Goal: Navigation & Orientation: Find specific page/section

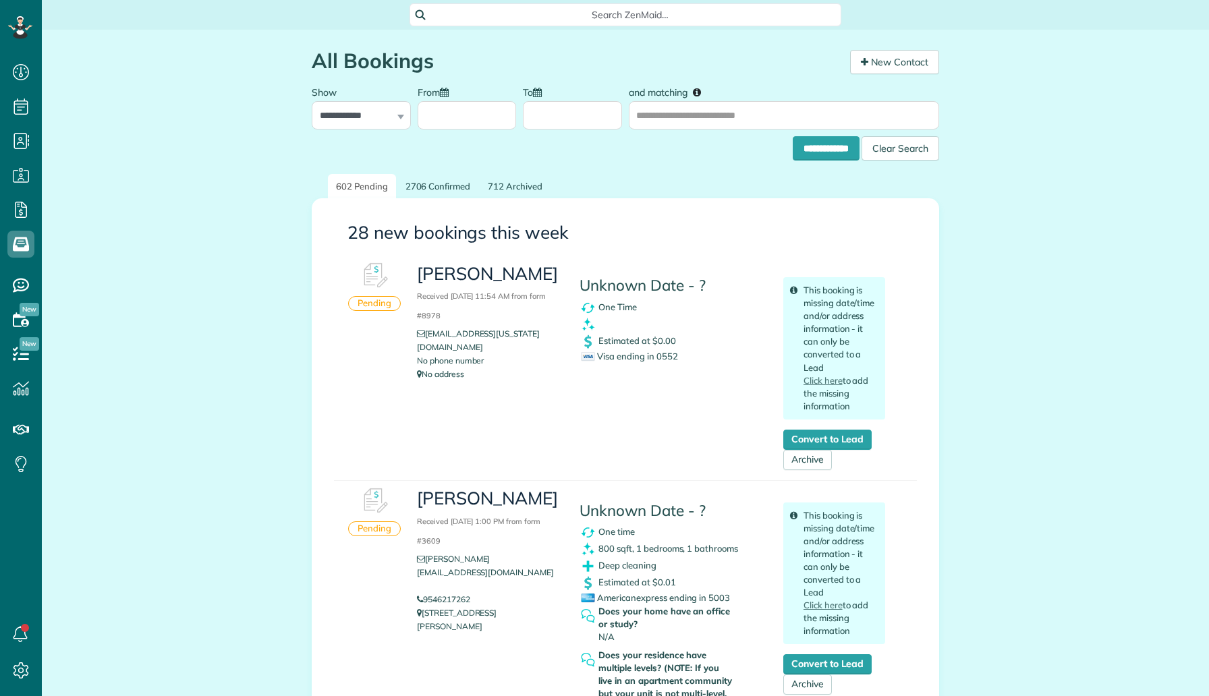
scroll to position [6, 6]
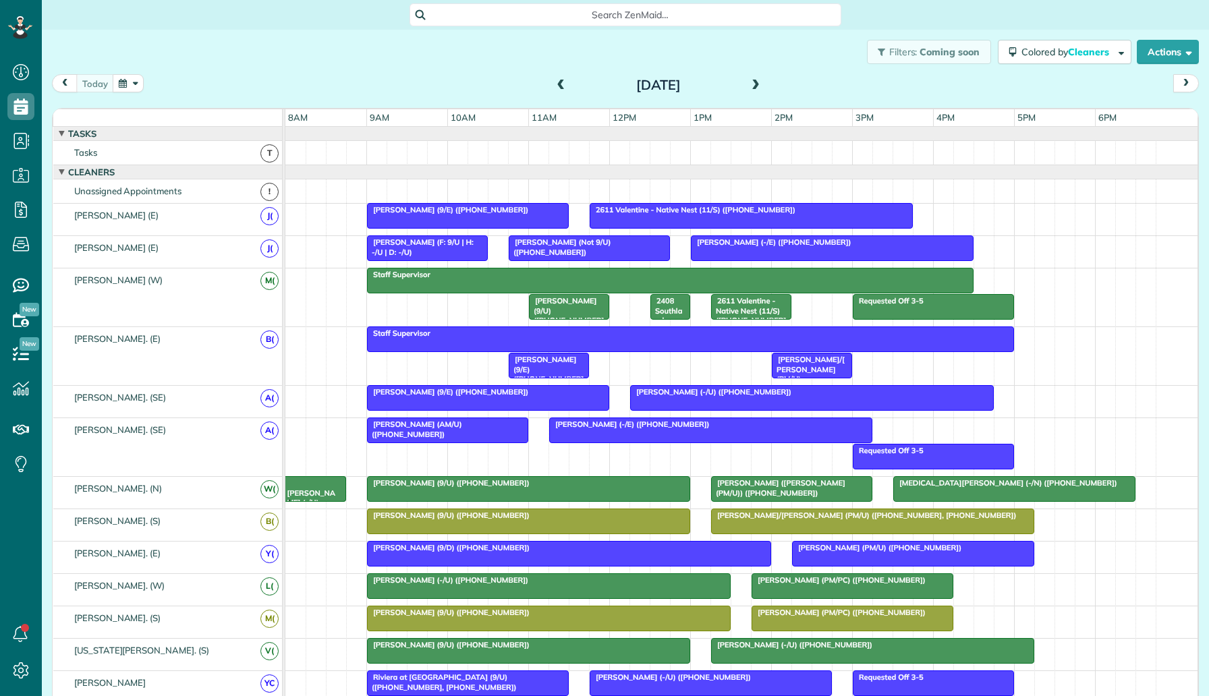
scroll to position [6, 6]
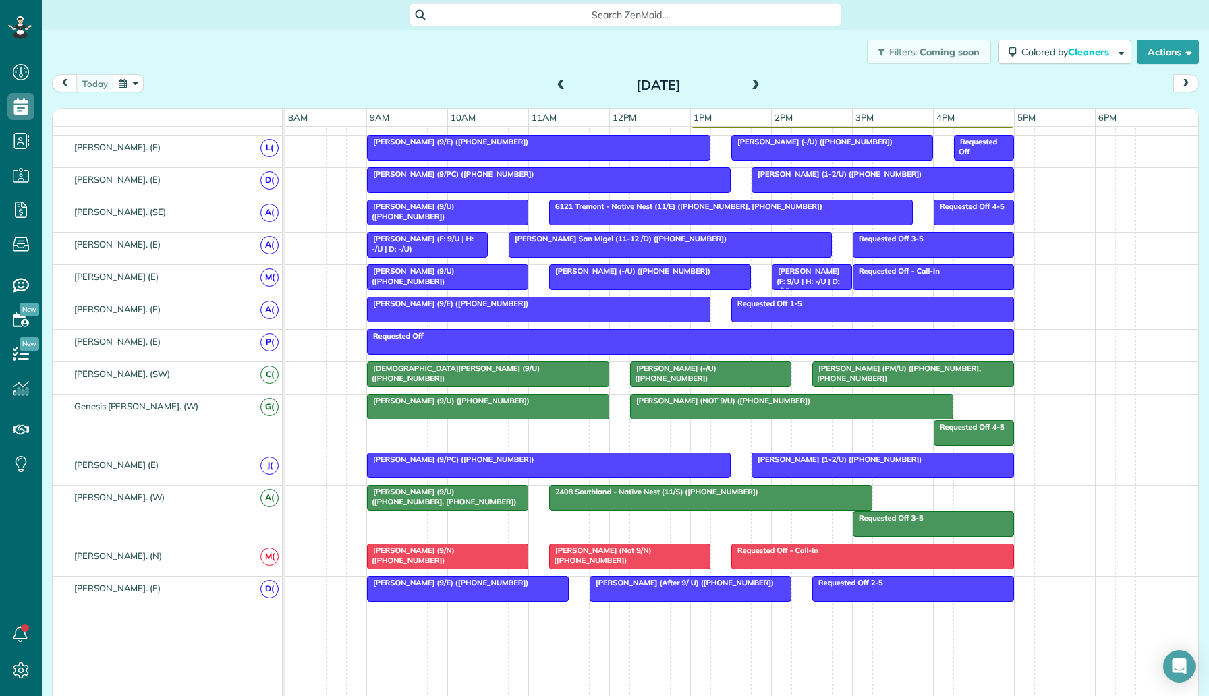
scroll to position [773, 0]
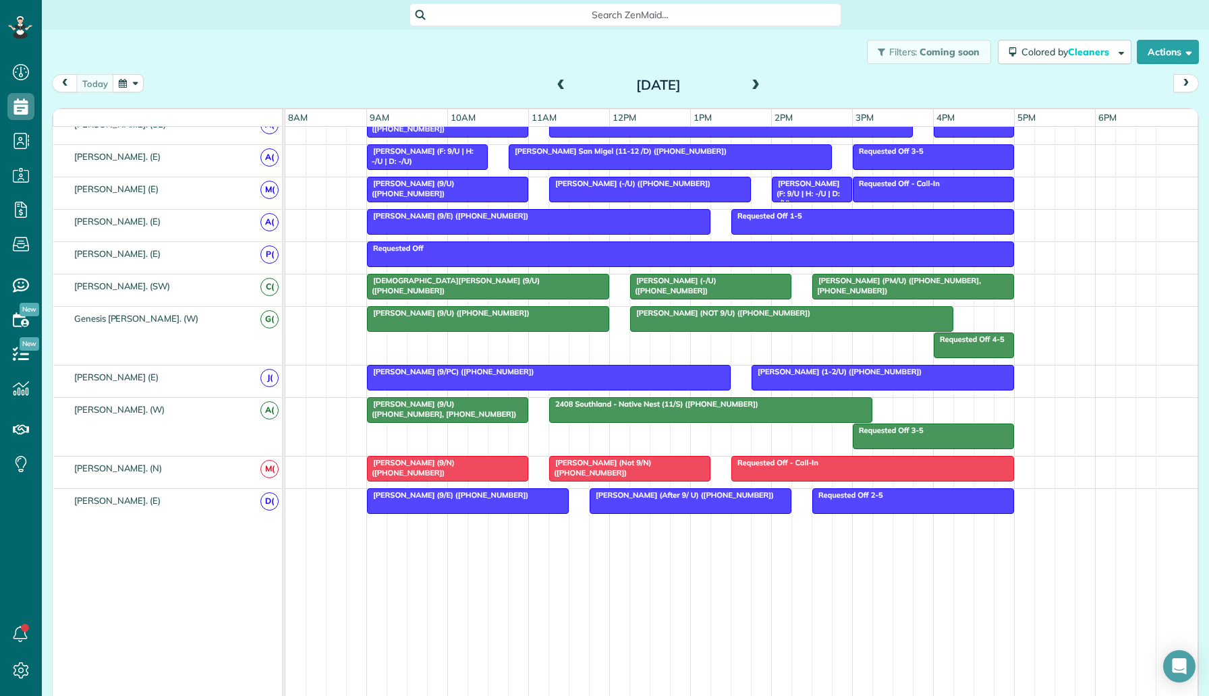
click at [754, 81] on span at bounding box center [755, 86] width 15 height 12
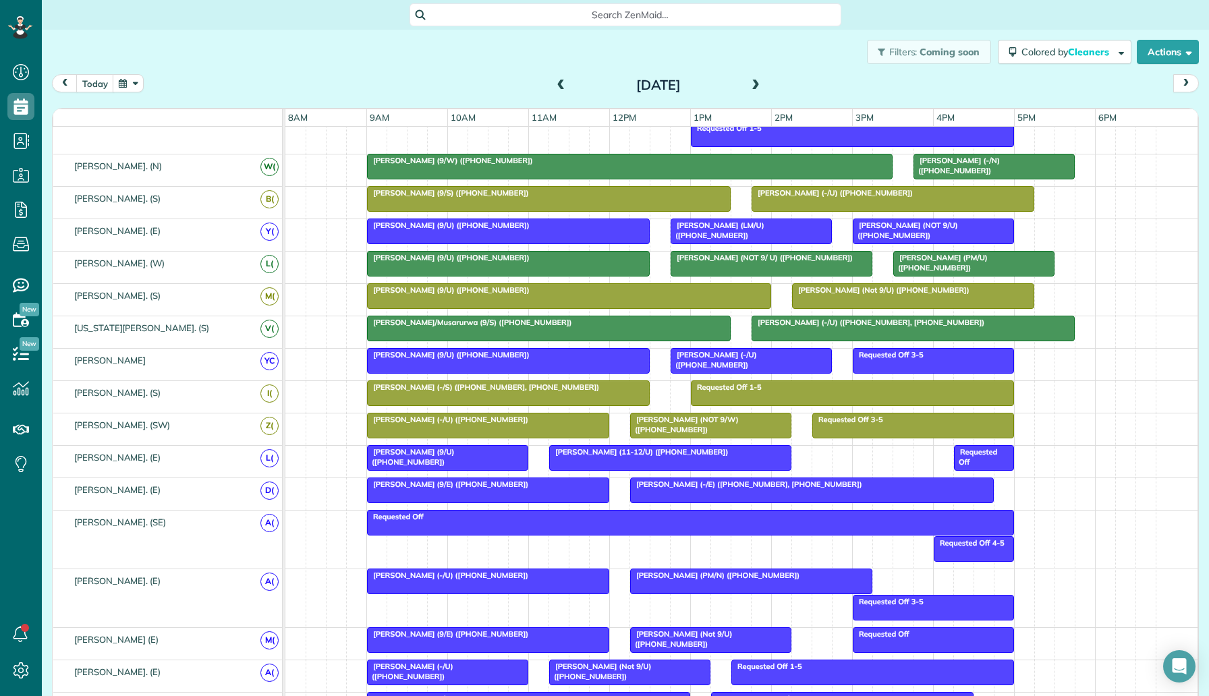
scroll to position [747, 0]
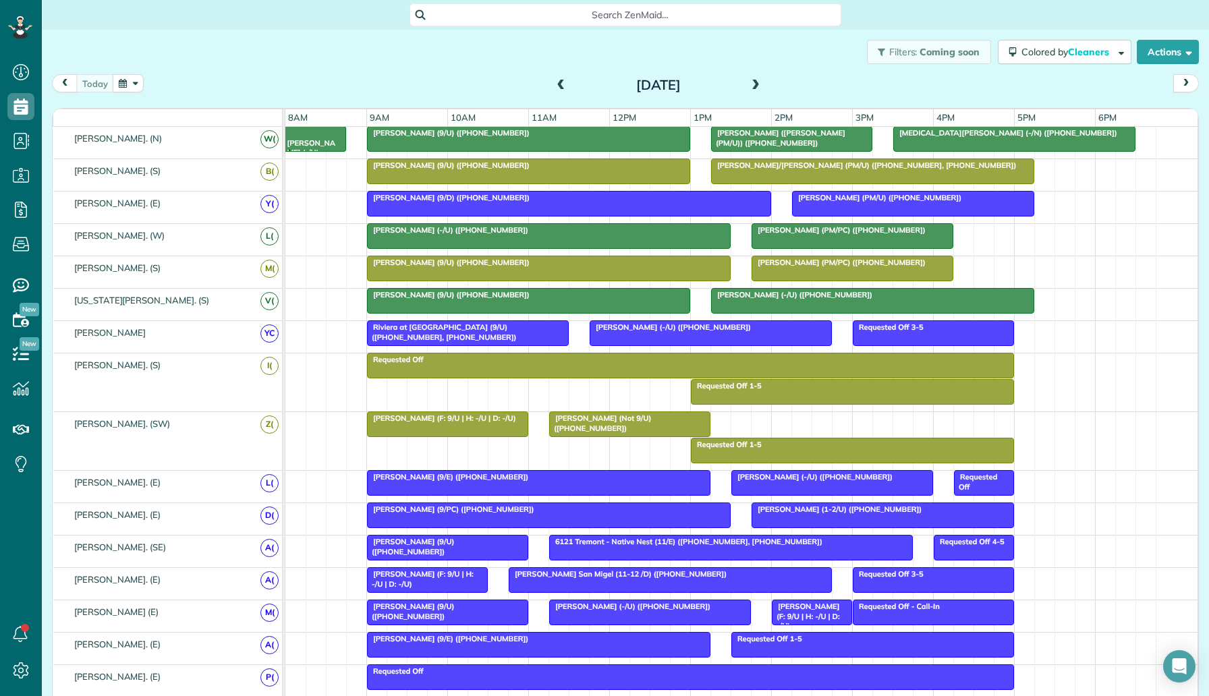
scroll to position [634, 0]
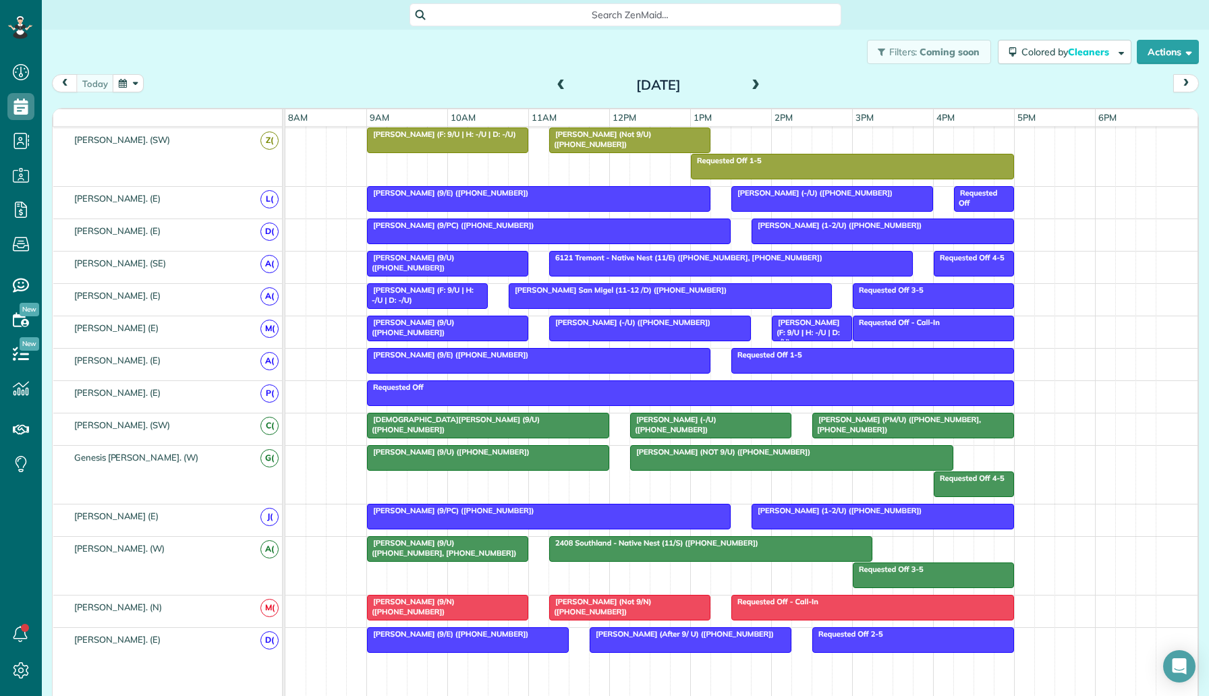
click at [715, 458] on div at bounding box center [792, 458] width 322 height 24
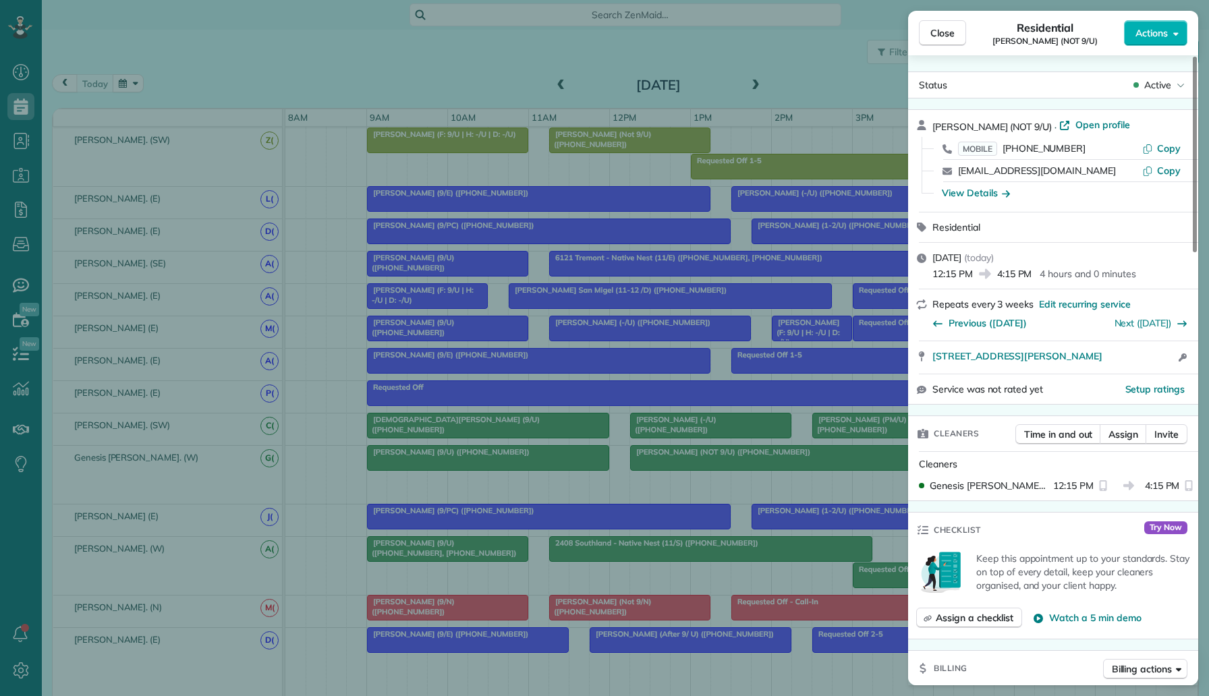
scroll to position [1033, 0]
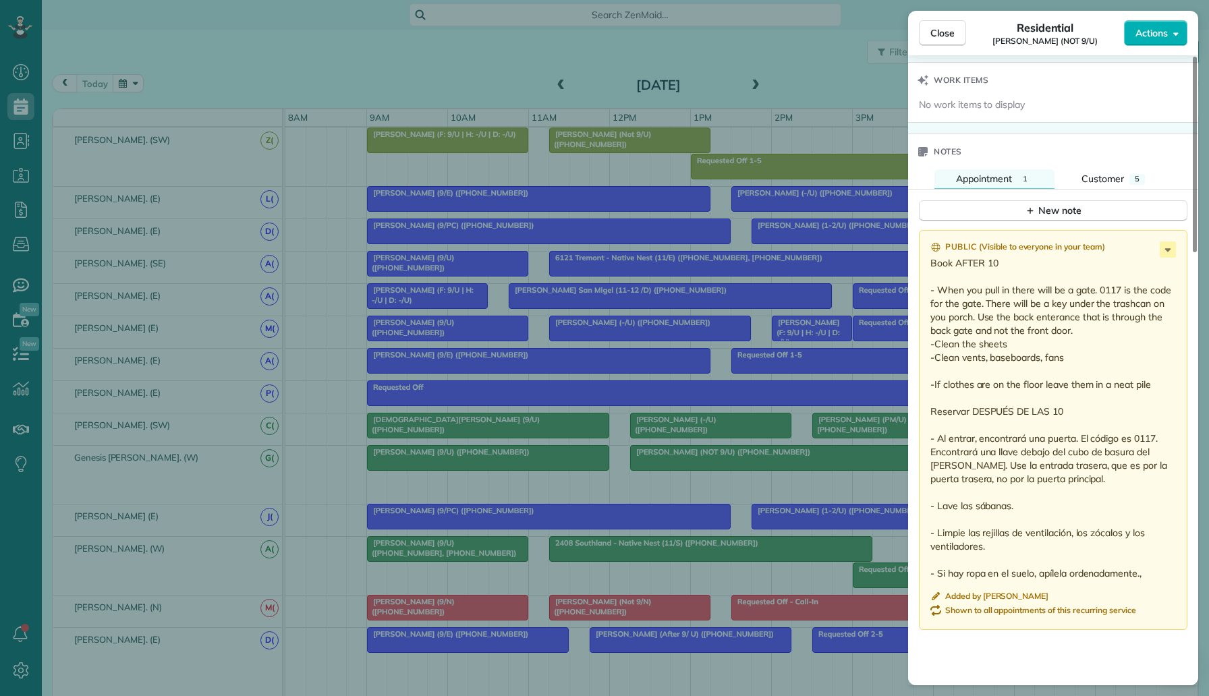
click at [823, 488] on div "Close Residential Elise O'Brien (NOT 9/U) Actions Status Active Elise O'Brien (…" at bounding box center [604, 348] width 1209 height 696
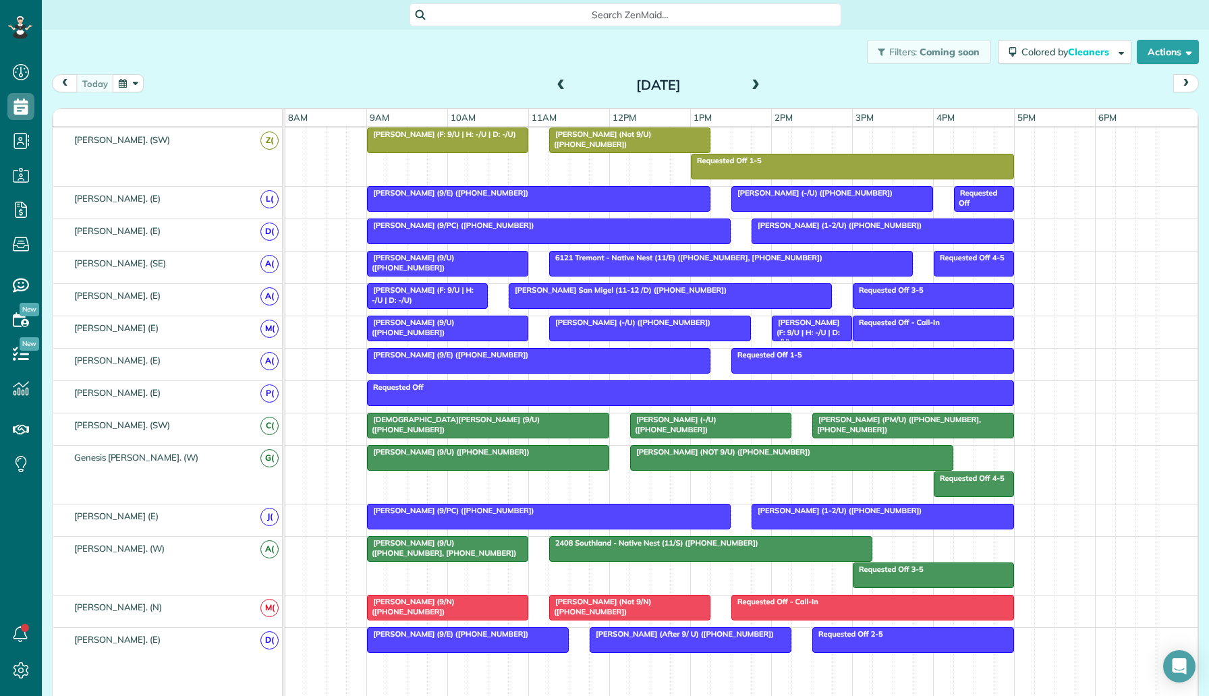
click at [759, 86] on span at bounding box center [755, 86] width 15 height 12
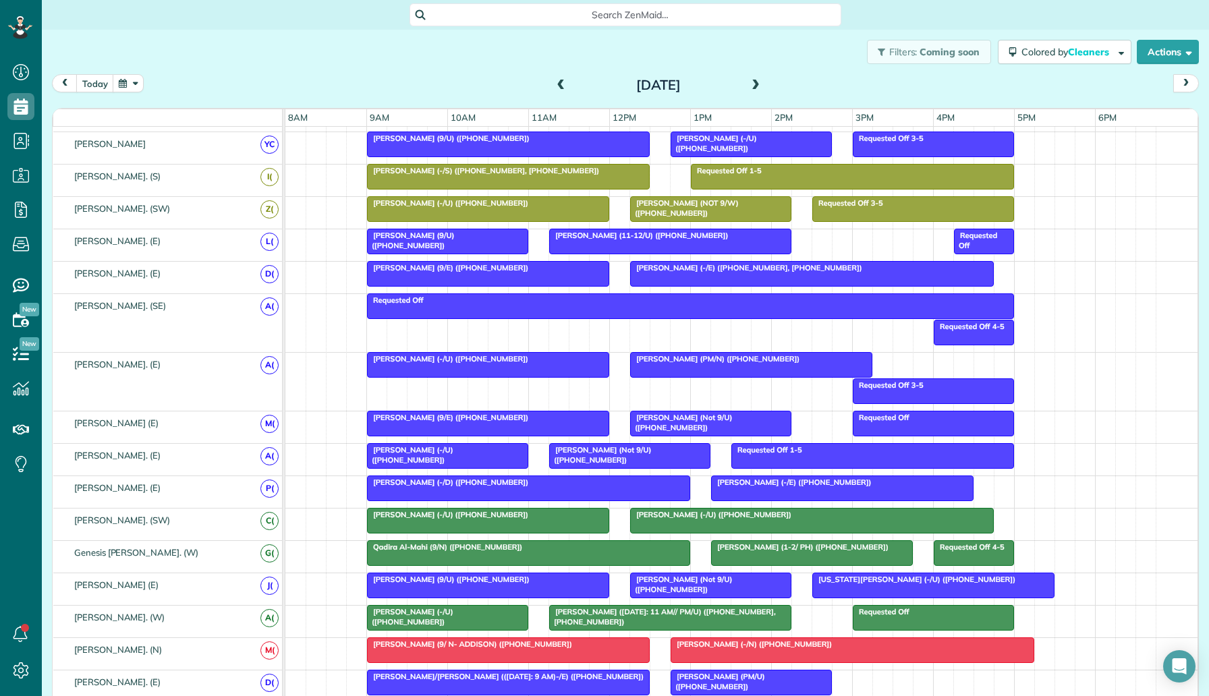
scroll to position [747, 0]
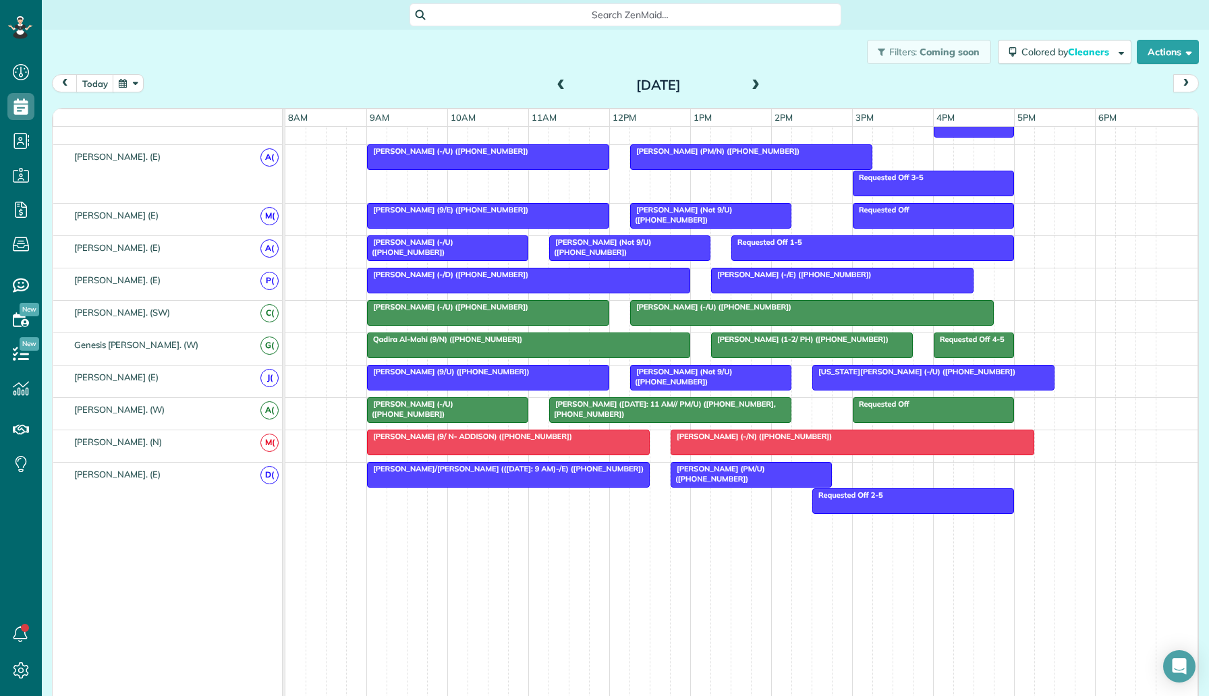
click at [794, 344] on div at bounding box center [812, 345] width 200 height 24
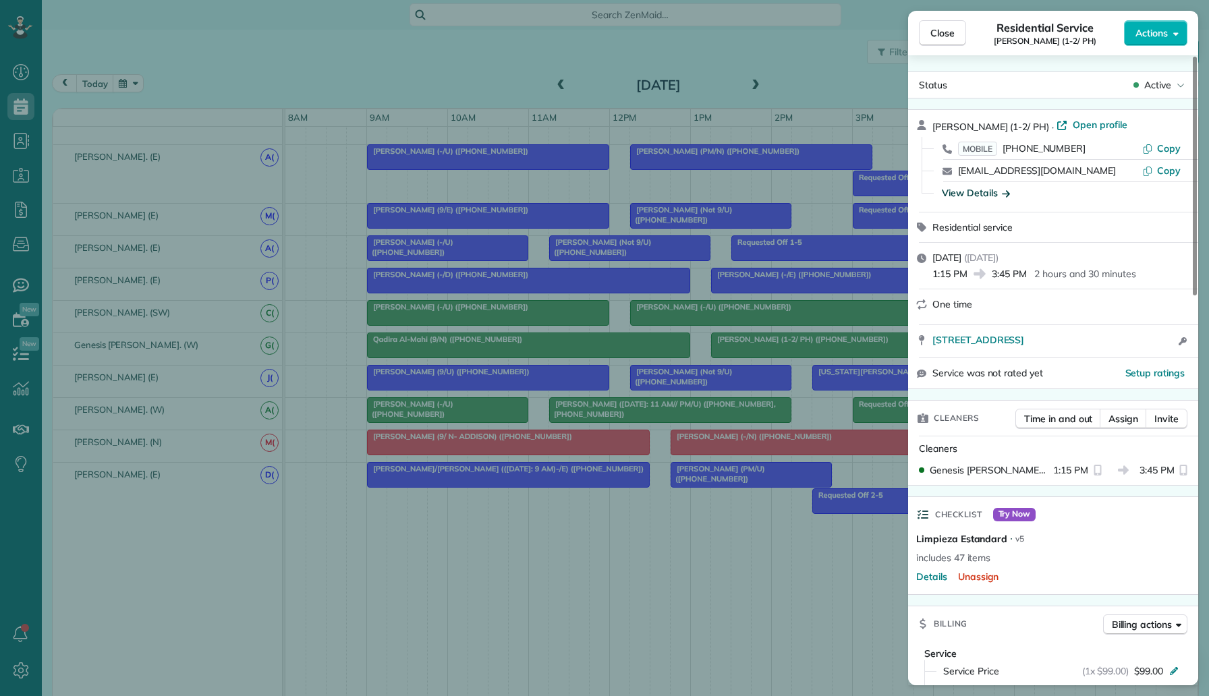
click at [987, 196] on div "View Details" at bounding box center [975, 192] width 68 height 13
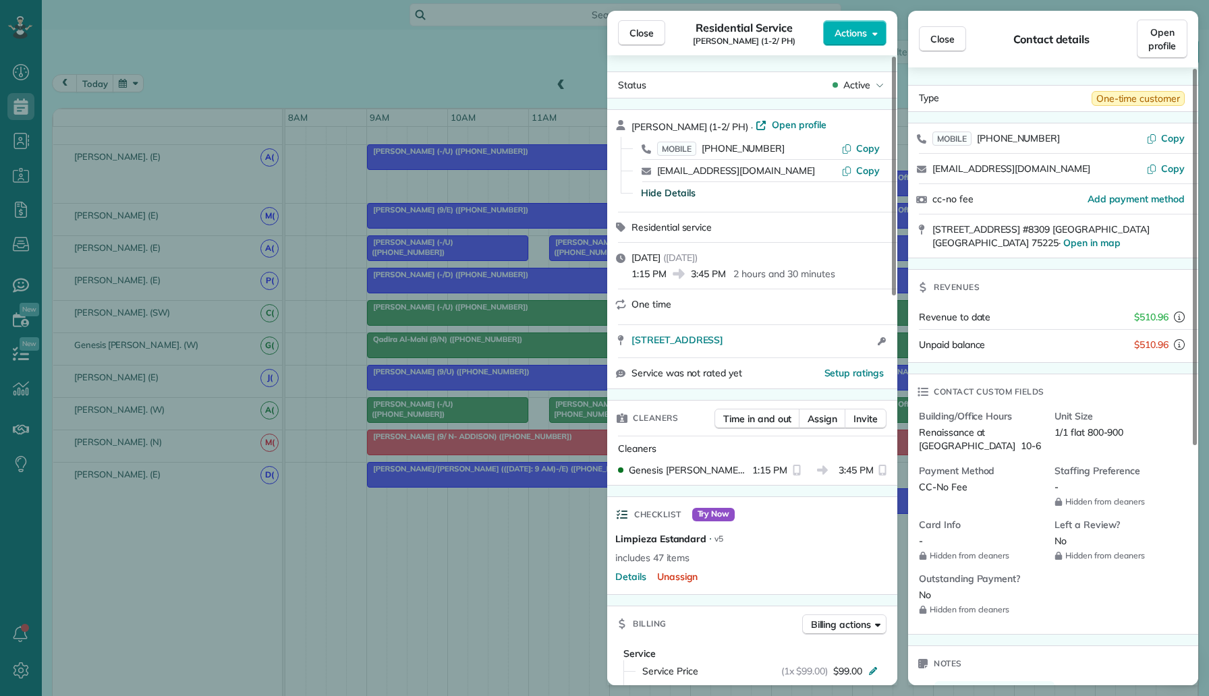
click at [523, 531] on div "Close Residential Service Kenya Paul (1-2/ PH) Actions Status Active Kenya Paul…" at bounding box center [604, 348] width 1209 height 696
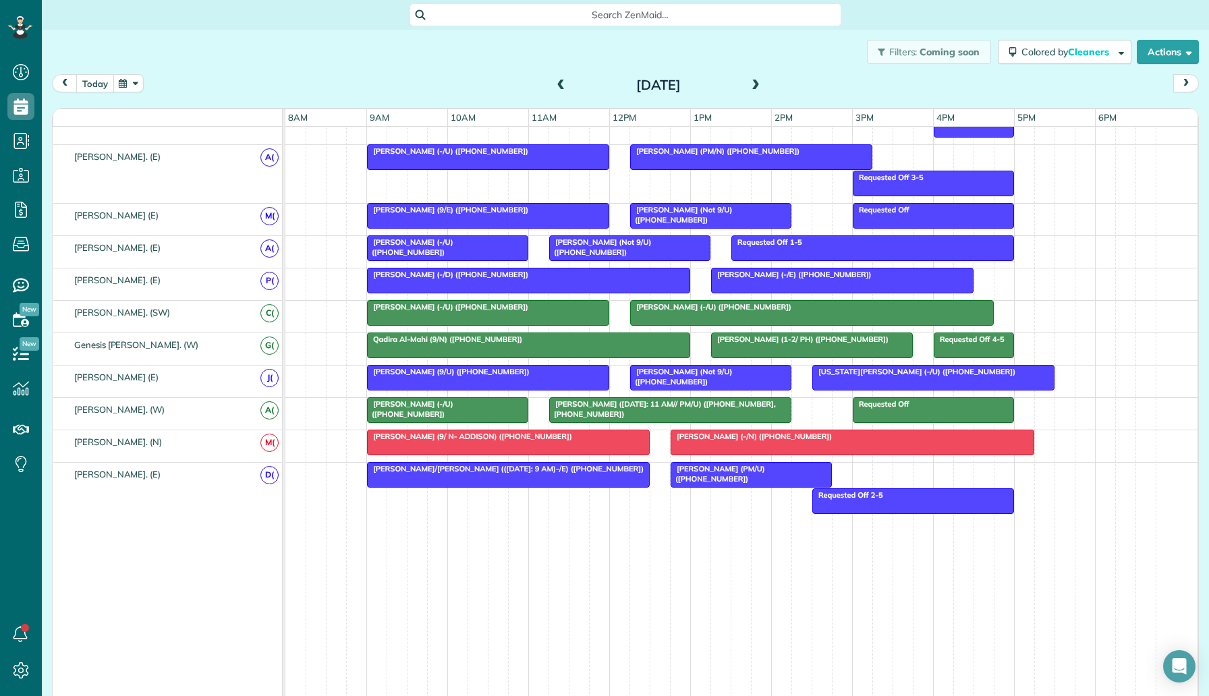
click at [105, 88] on button "today" at bounding box center [95, 83] width 38 height 18
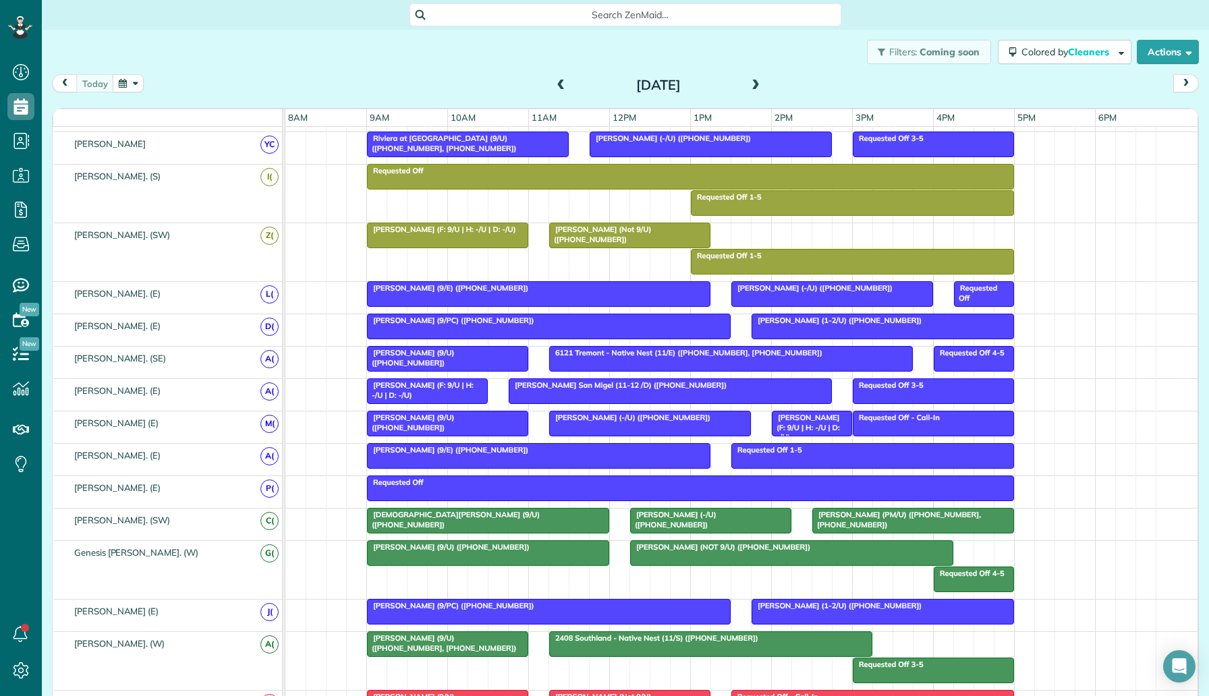
scroll to position [773, 0]
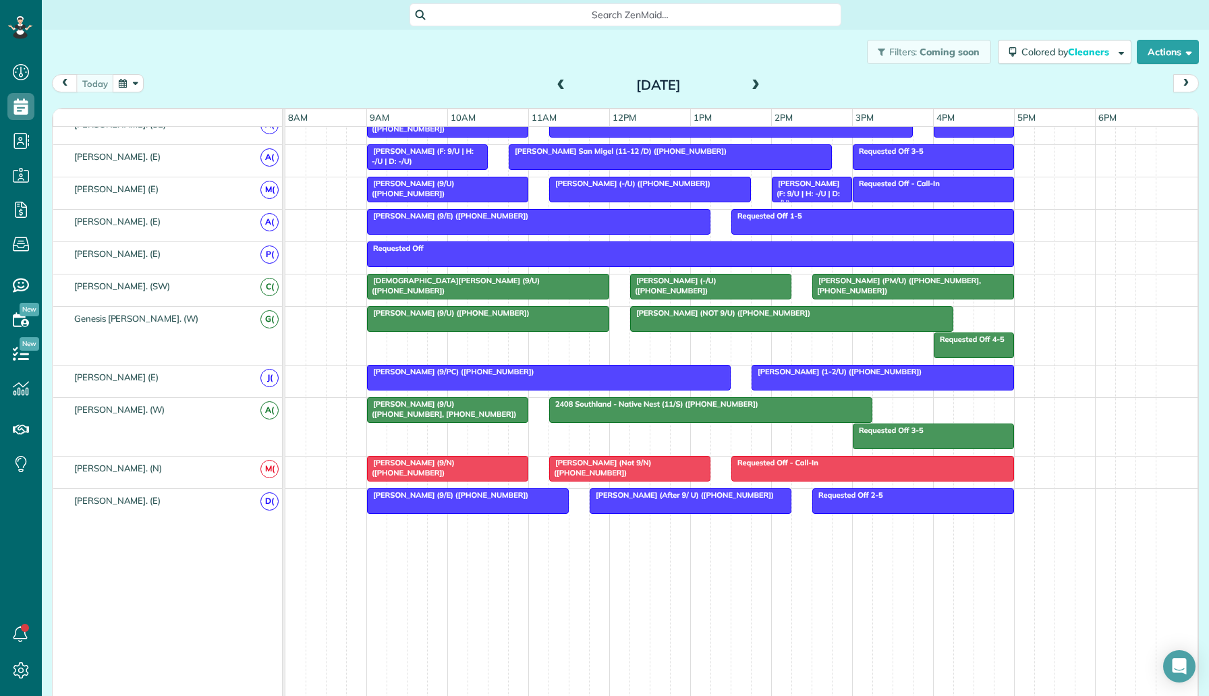
click at [705, 320] on div at bounding box center [792, 319] width 322 height 24
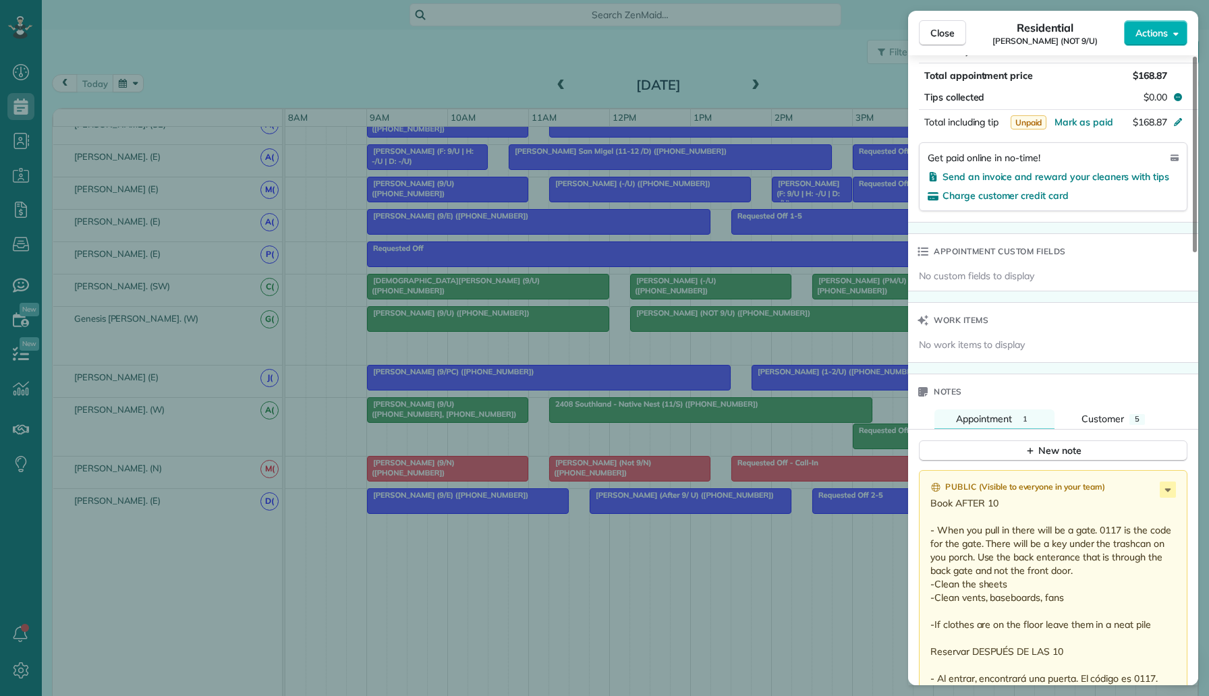
scroll to position [971, 0]
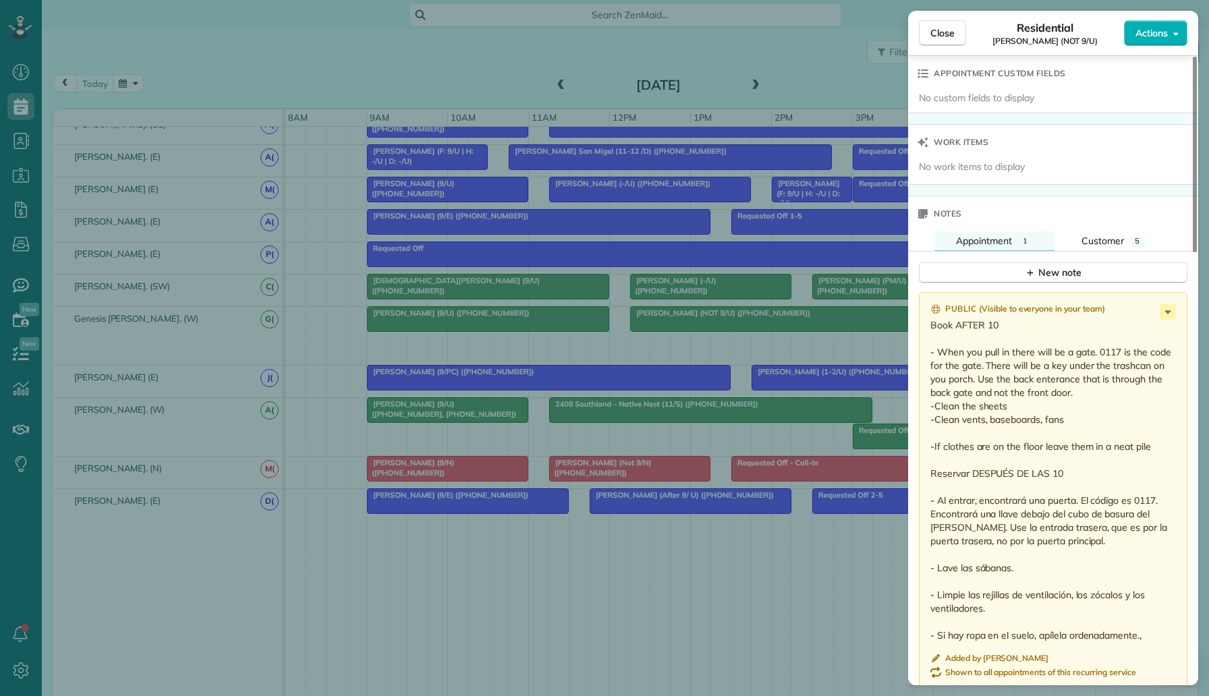
click at [328, 38] on div "Close Residential Elise O'Brien (NOT 9/U) Actions Status Active Elise O'Brien (…" at bounding box center [604, 348] width 1209 height 696
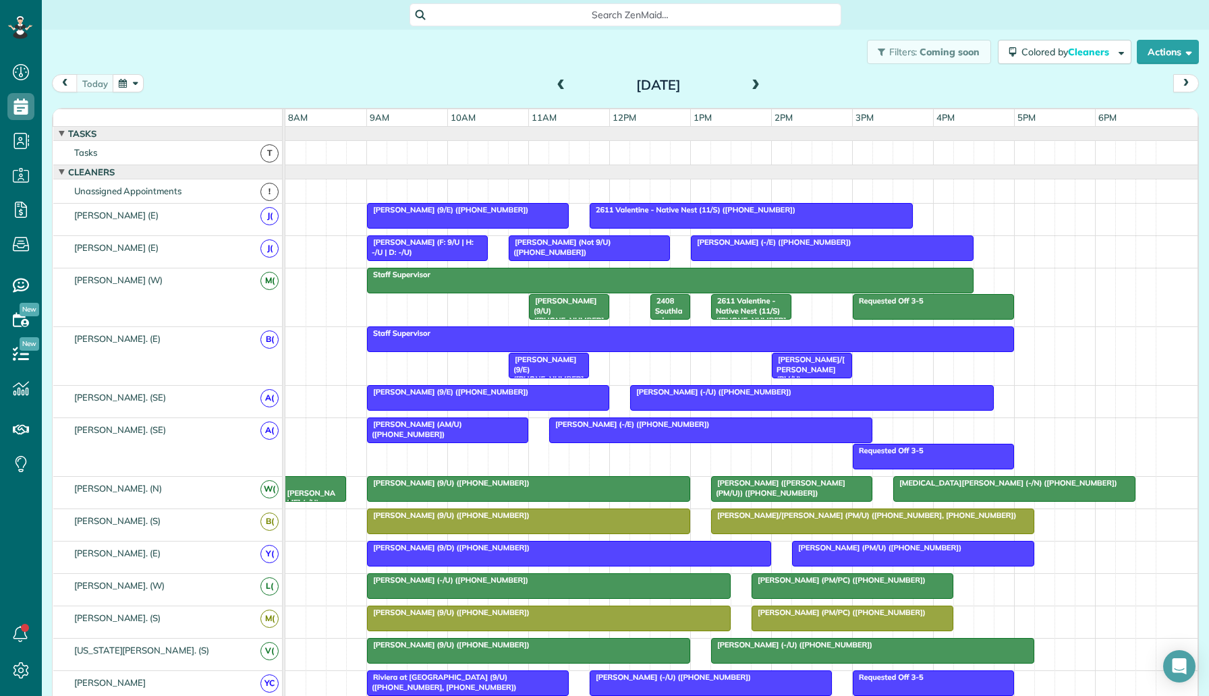
click at [755, 86] on span at bounding box center [755, 86] width 15 height 12
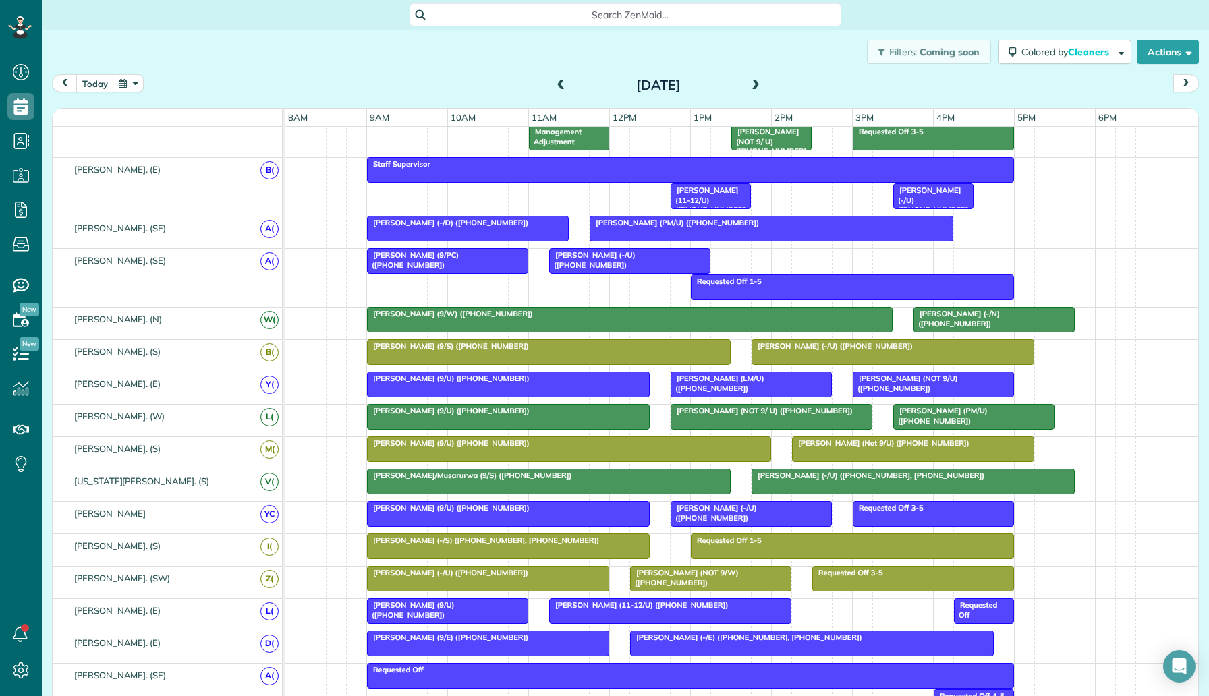
scroll to position [646, 0]
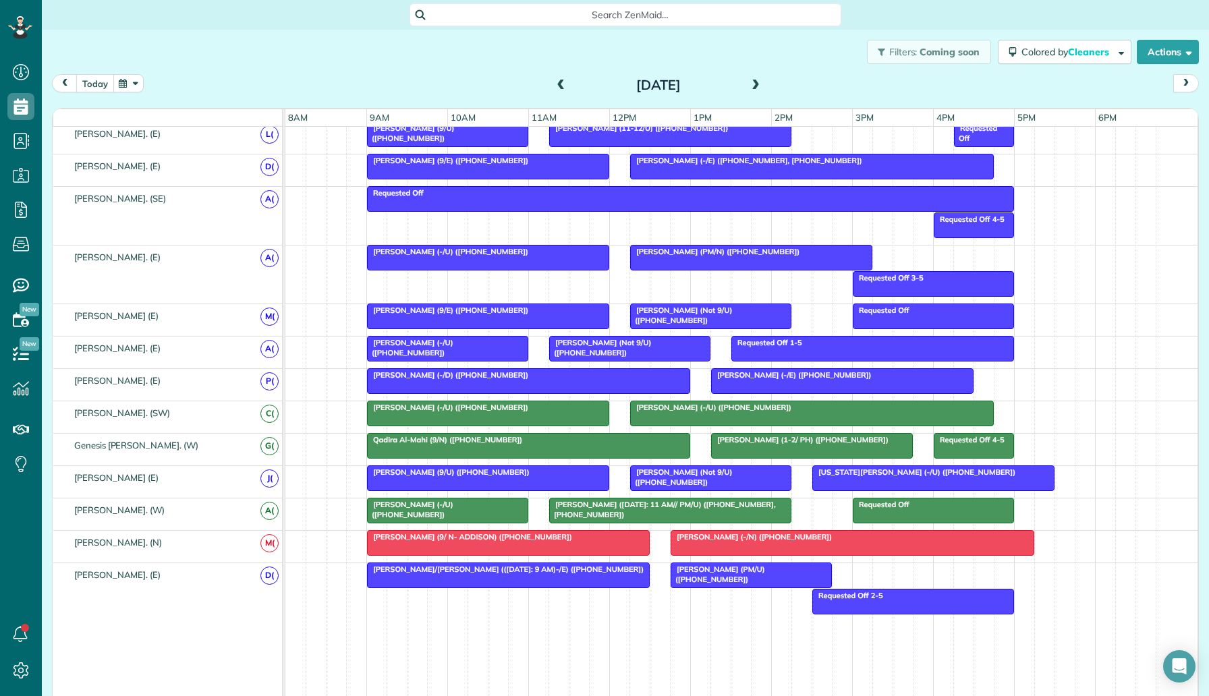
click at [97, 84] on button "today" at bounding box center [95, 83] width 38 height 18
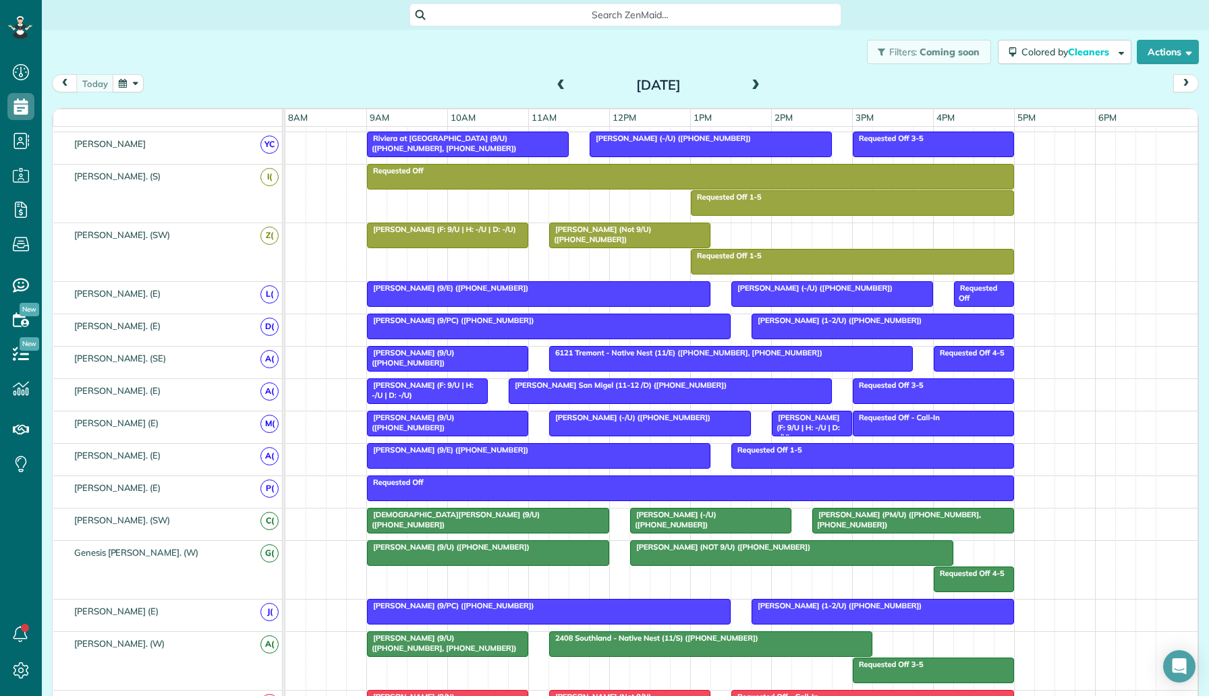
scroll to position [773, 0]
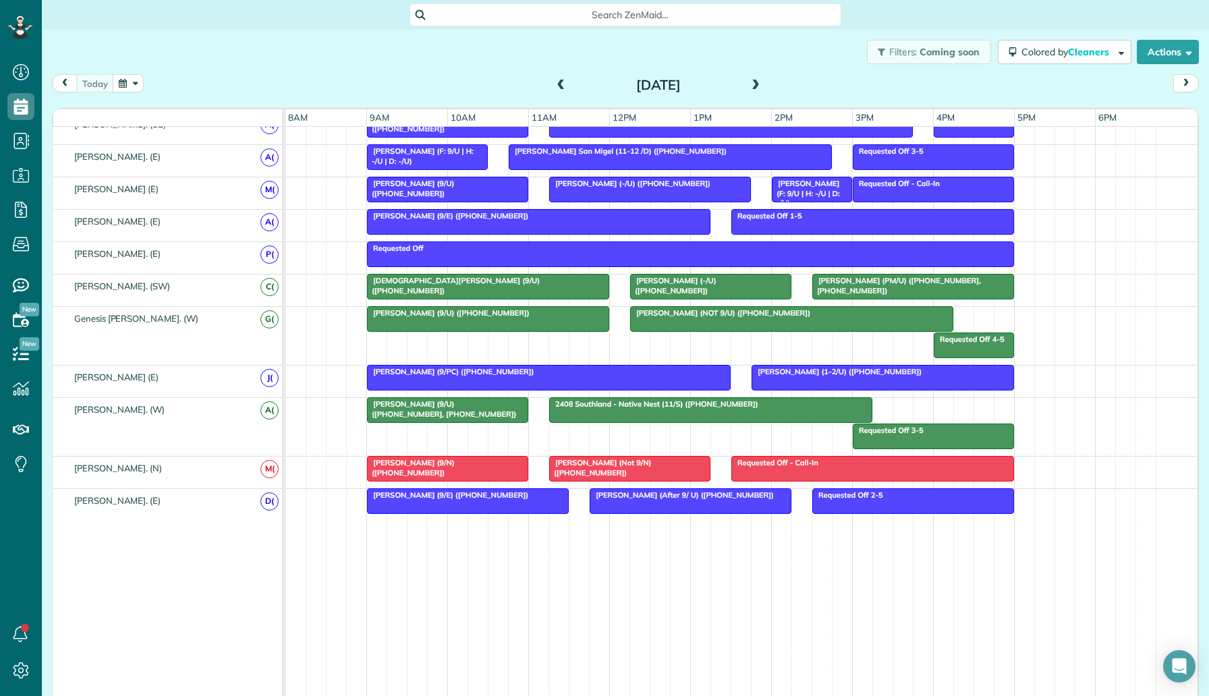
click at [748, 83] on span at bounding box center [755, 86] width 15 height 12
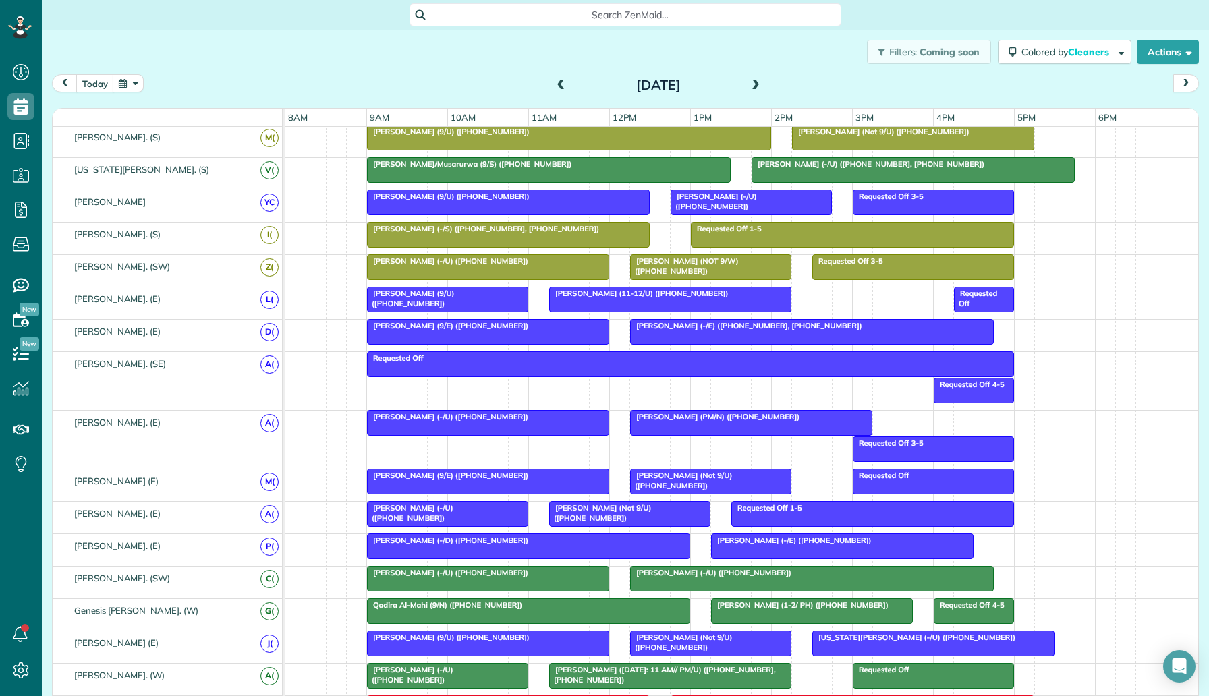
scroll to position [221, 0]
